Goal: Communication & Community: Answer question/provide support

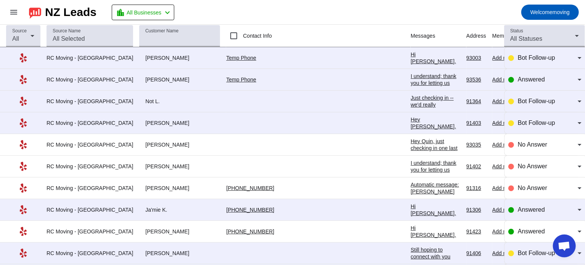
click at [411, 60] on div "Hi [PERSON_NAME], thank you for reaching out to RC Moving Company! In order to …" at bounding box center [436, 147] width 50 height 192
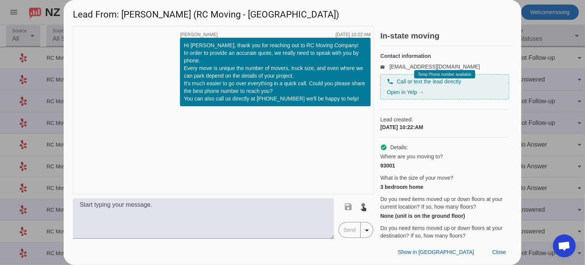
click at [407, 85] on span "Call or text the lead directly" at bounding box center [429, 82] width 64 height 8
click at [402, 96] on div "phone Call or text the lead directly Open in Yelp →" at bounding box center [445, 87] width 116 height 18
click at [400, 95] on link "Open in Yelp →" at bounding box center [405, 92] width 37 height 6
click at [411, 95] on link "Open in Yelp →" at bounding box center [405, 92] width 37 height 6
click at [553, 43] on div at bounding box center [292, 132] width 585 height 265
